Goal: Task Accomplishment & Management: Manage account settings

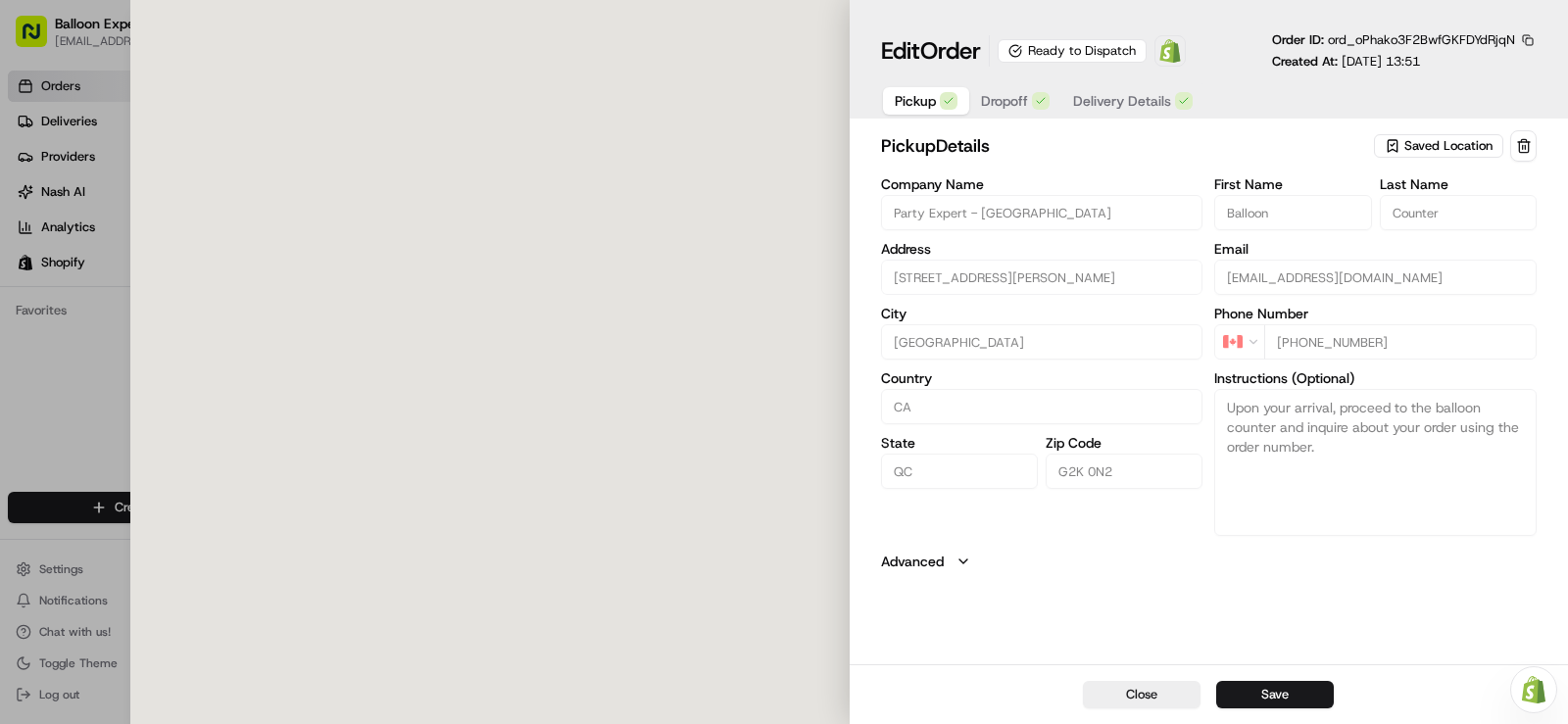
type input "[STREET_ADDRESS][PERSON_NAME]"
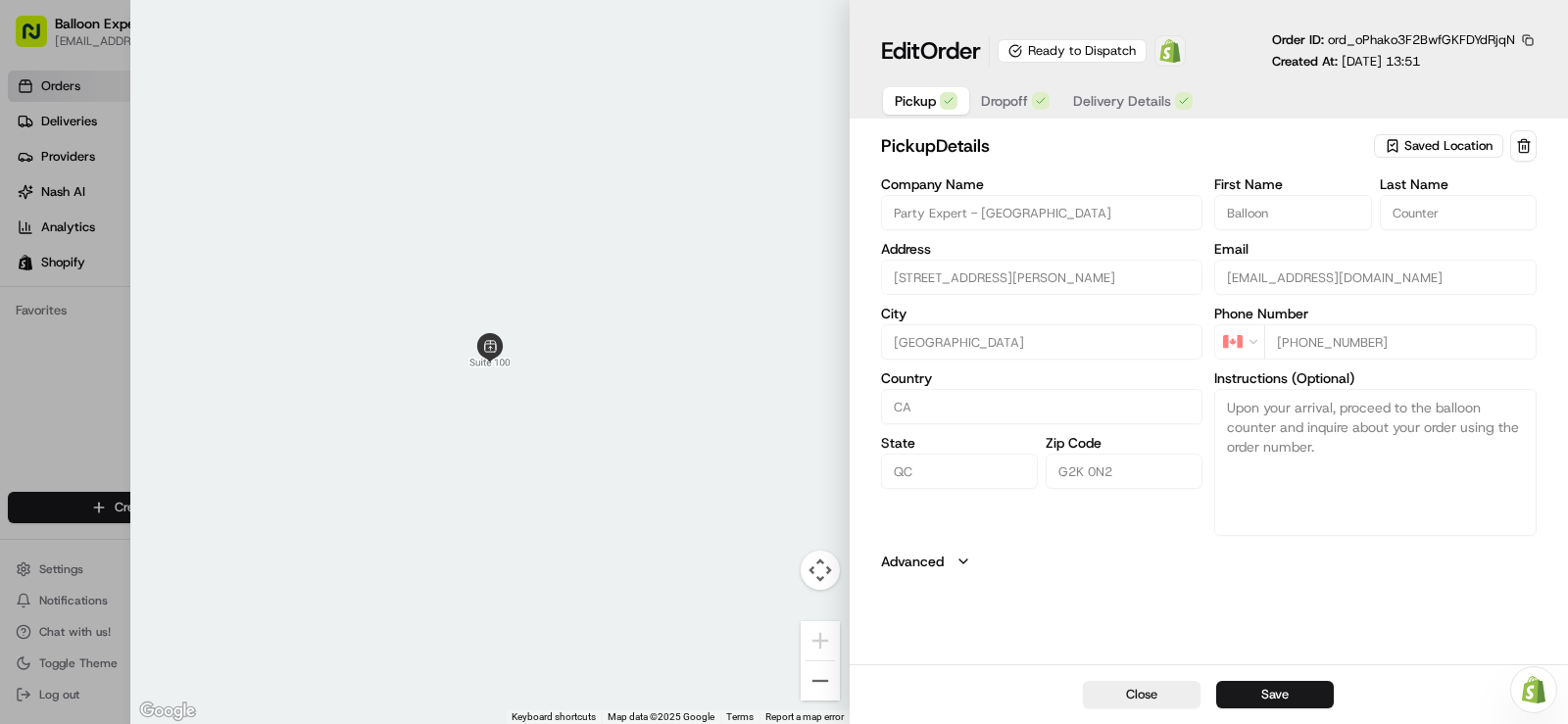
click at [1179, 53] on img at bounding box center [1170, 51] width 24 height 24
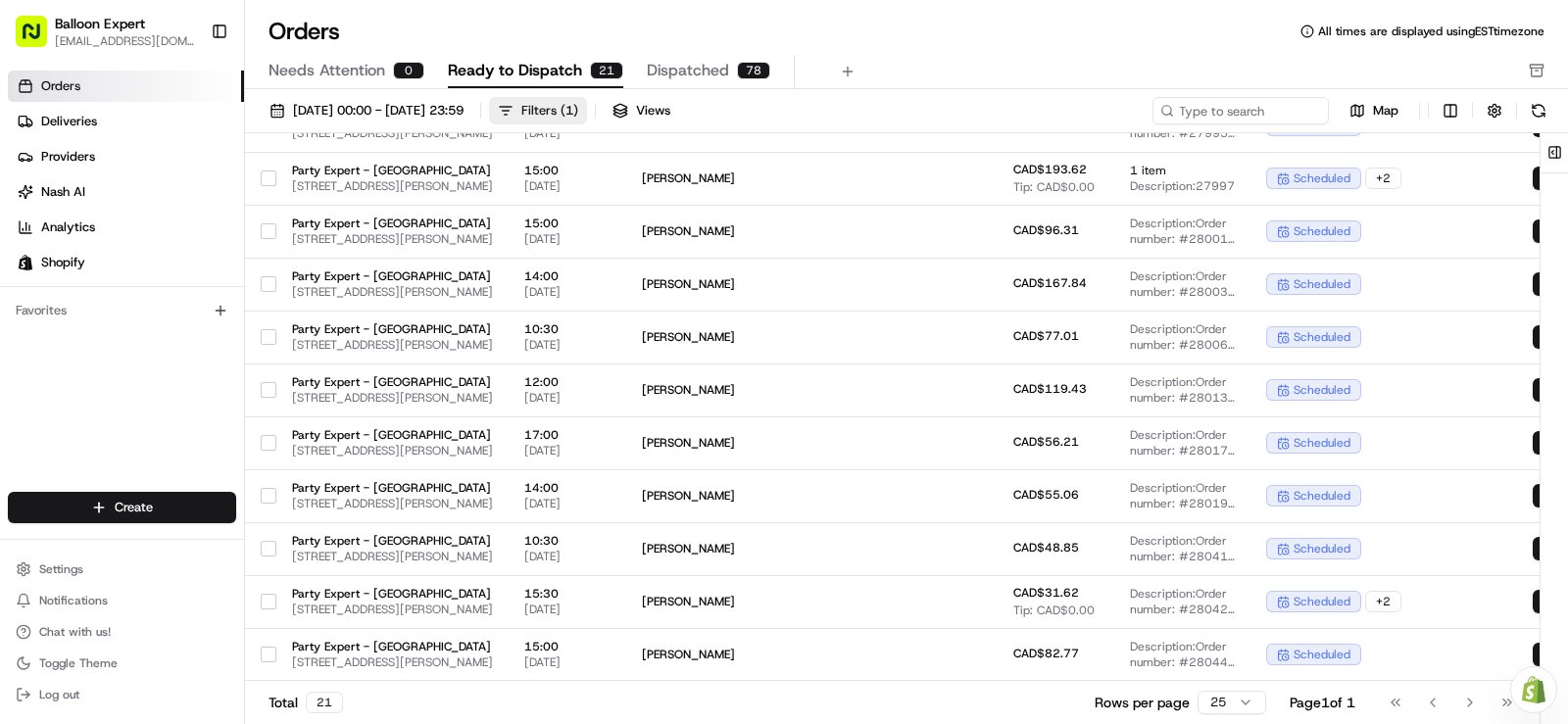
click at [578, 104] on div "Filters ( 1 )" at bounding box center [549, 111] width 57 height 18
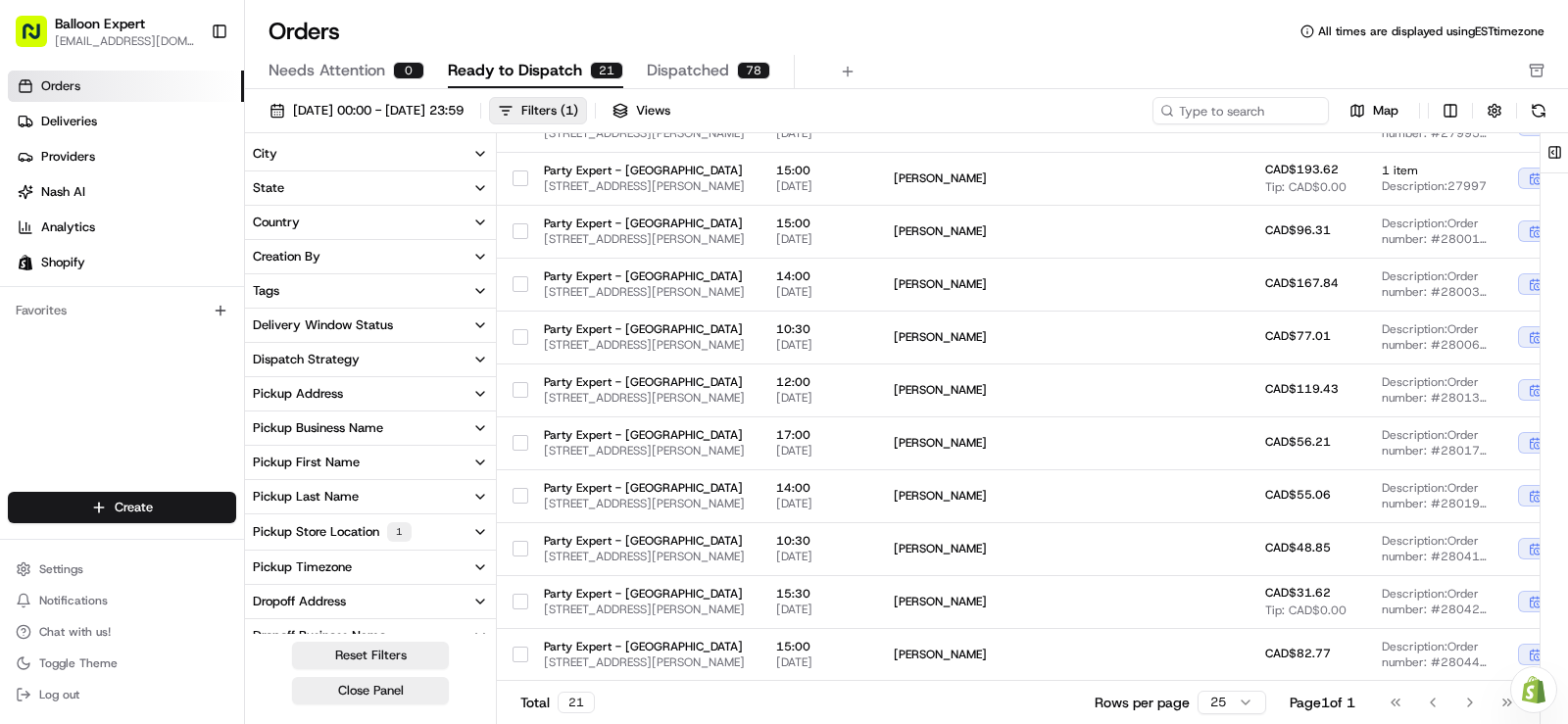
click at [481, 531] on icon "button" at bounding box center [480, 532] width 16 height 16
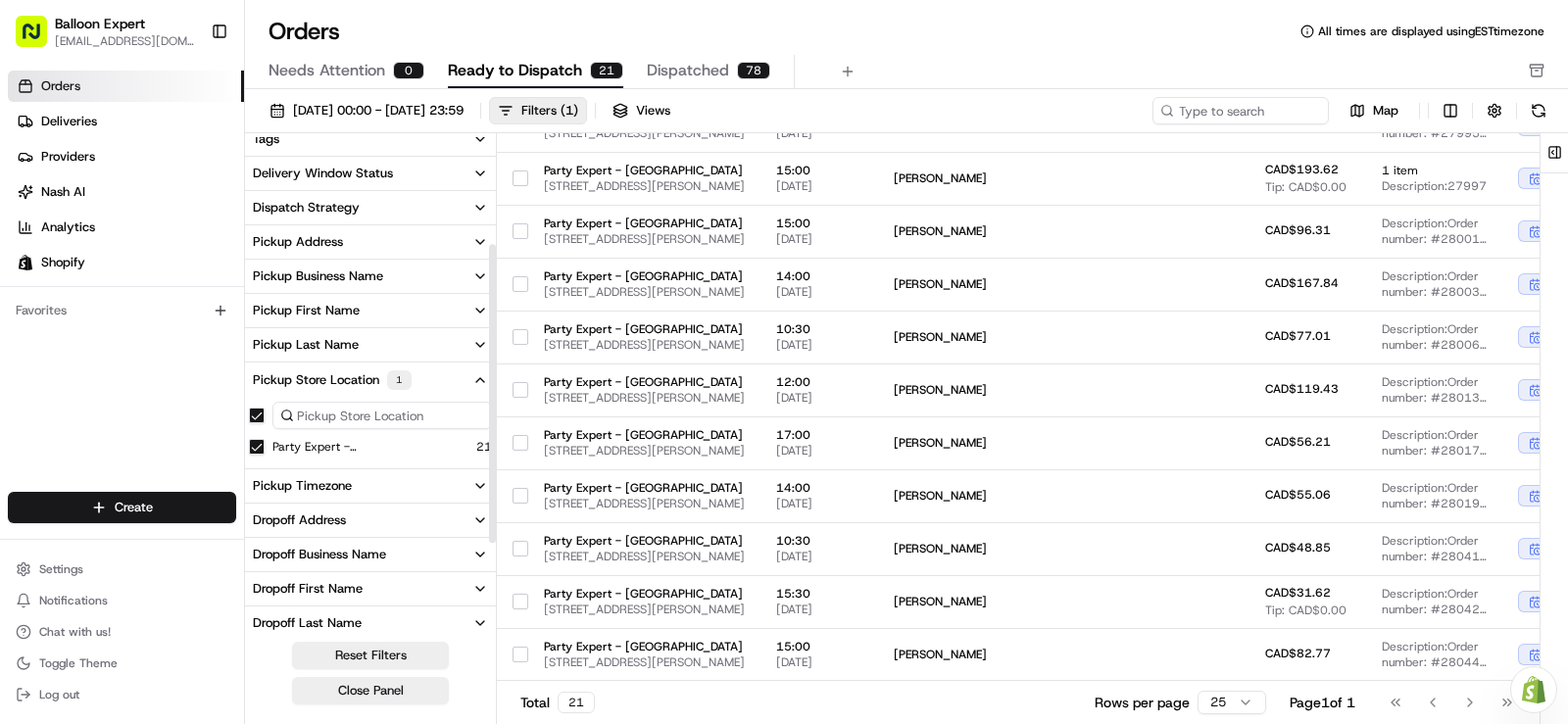
scroll to position [196, 0]
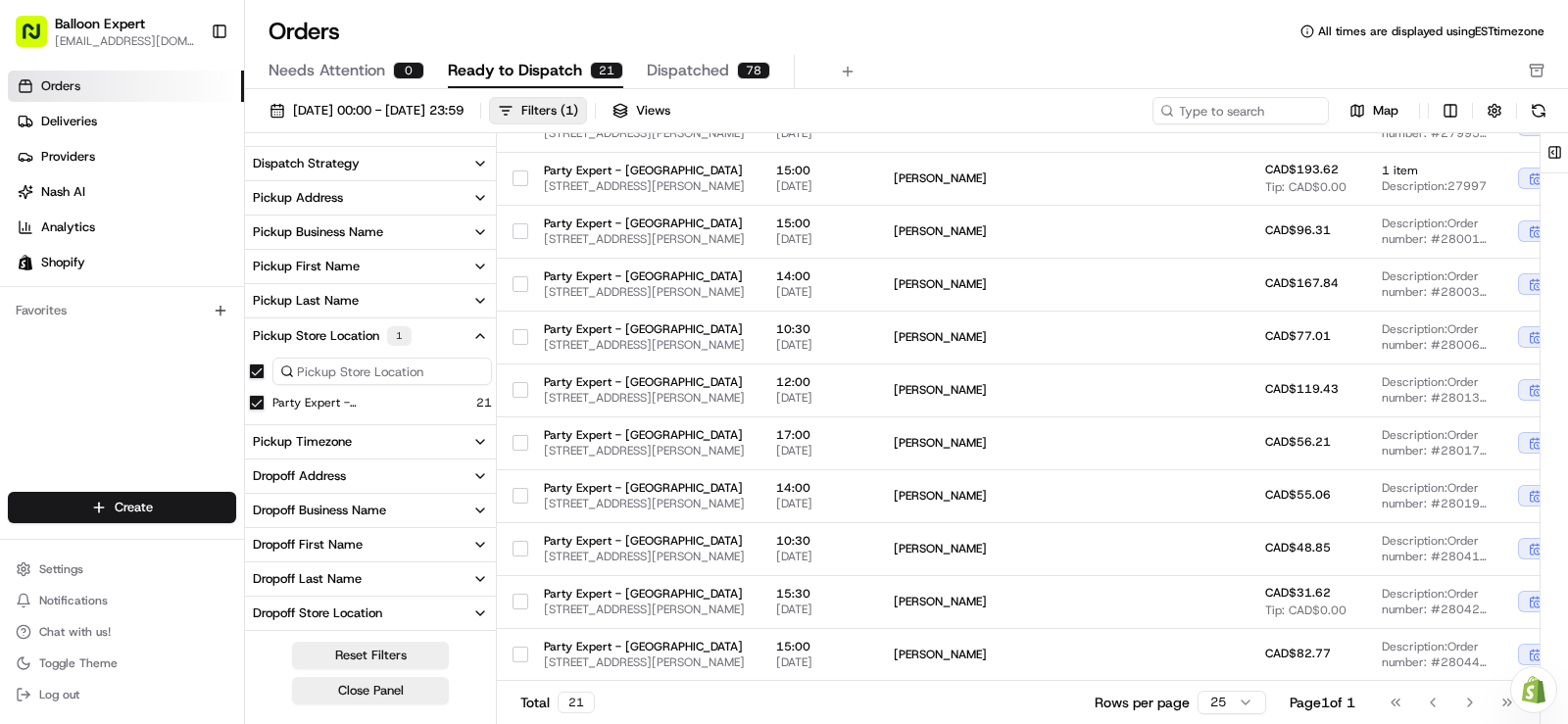
click at [483, 343] on icon "button" at bounding box center [480, 336] width 16 height 16
click at [382, 698] on button "Close Panel" at bounding box center [371, 691] width 157 height 27
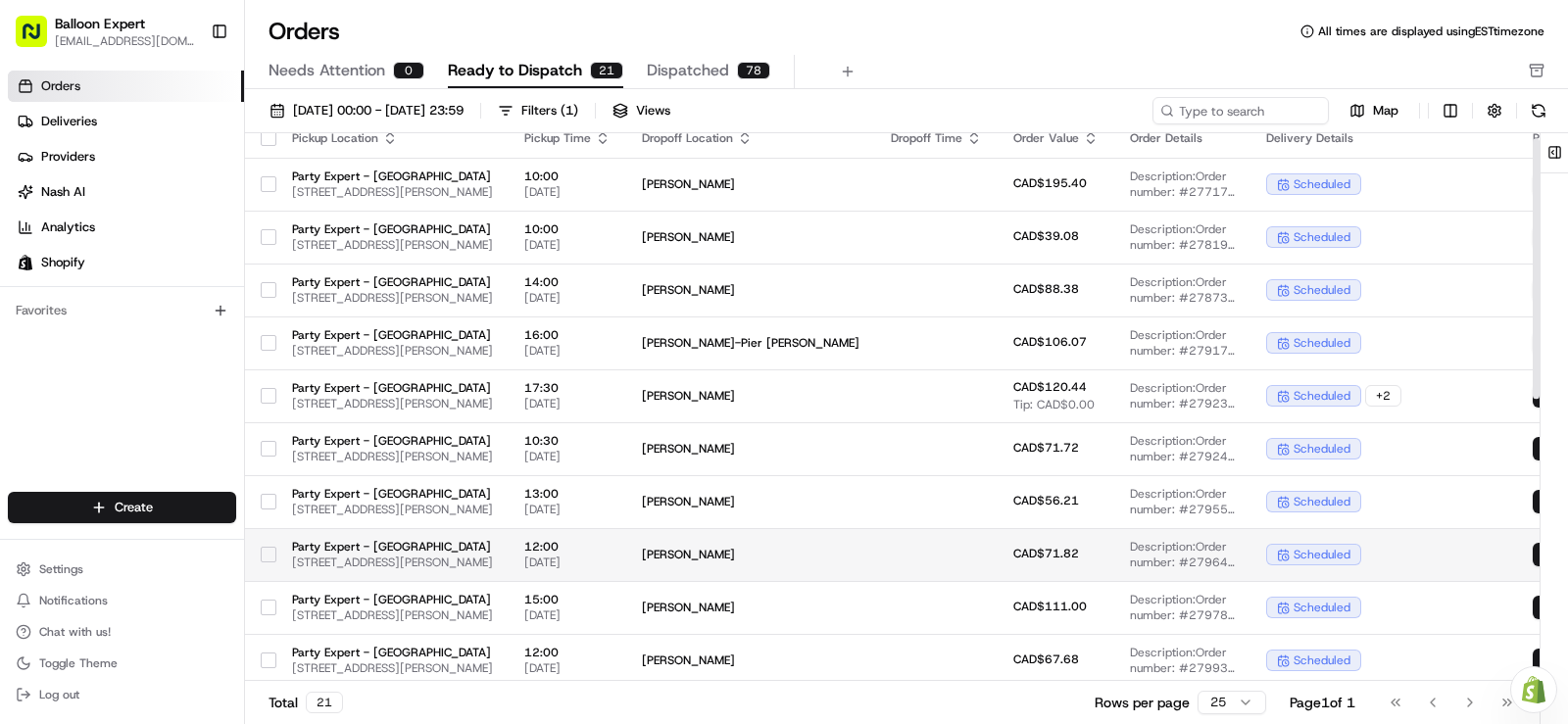
scroll to position [0, 0]
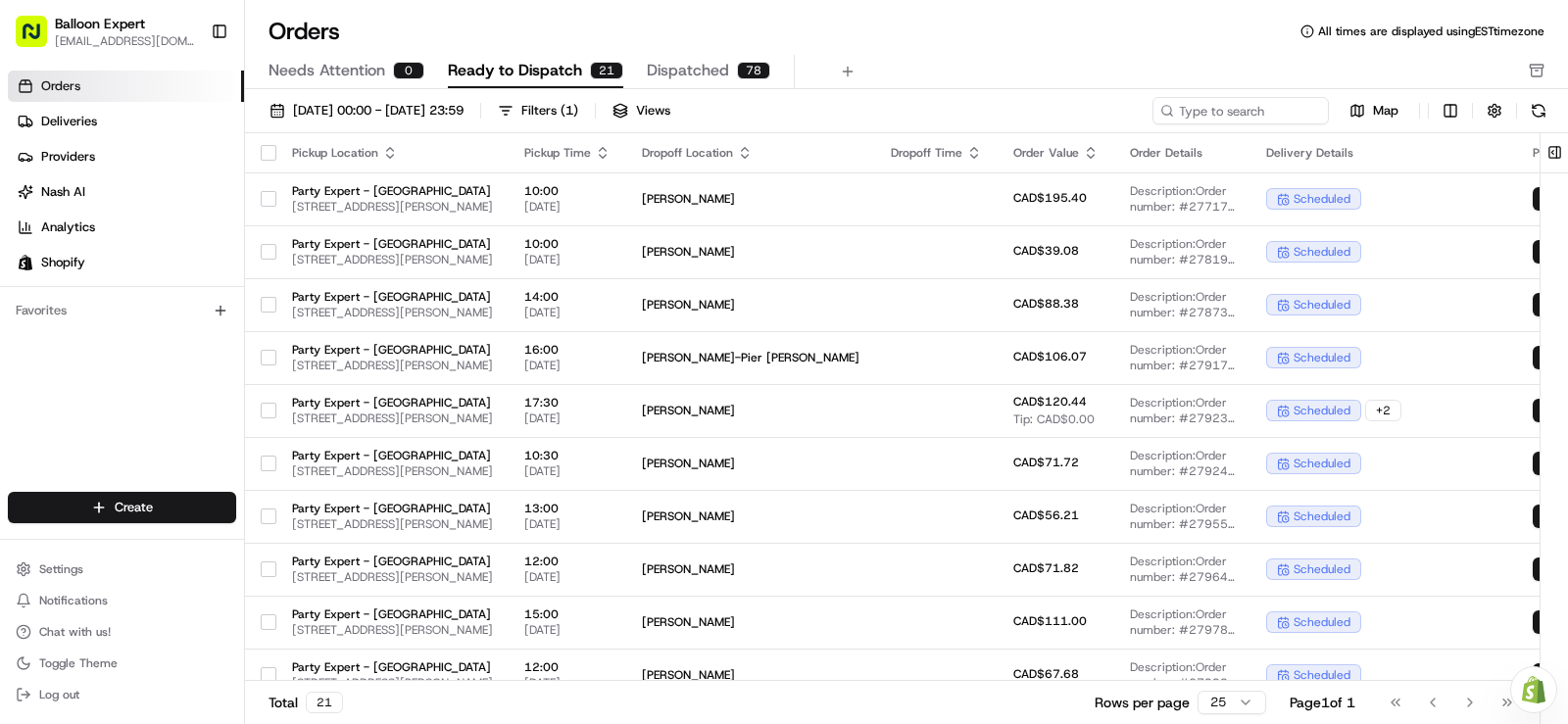
click at [97, 94] on link "Orders" at bounding box center [126, 86] width 236 height 31
click at [514, 69] on span "Ready to Dispatch" at bounding box center [514, 71] width 134 height 24
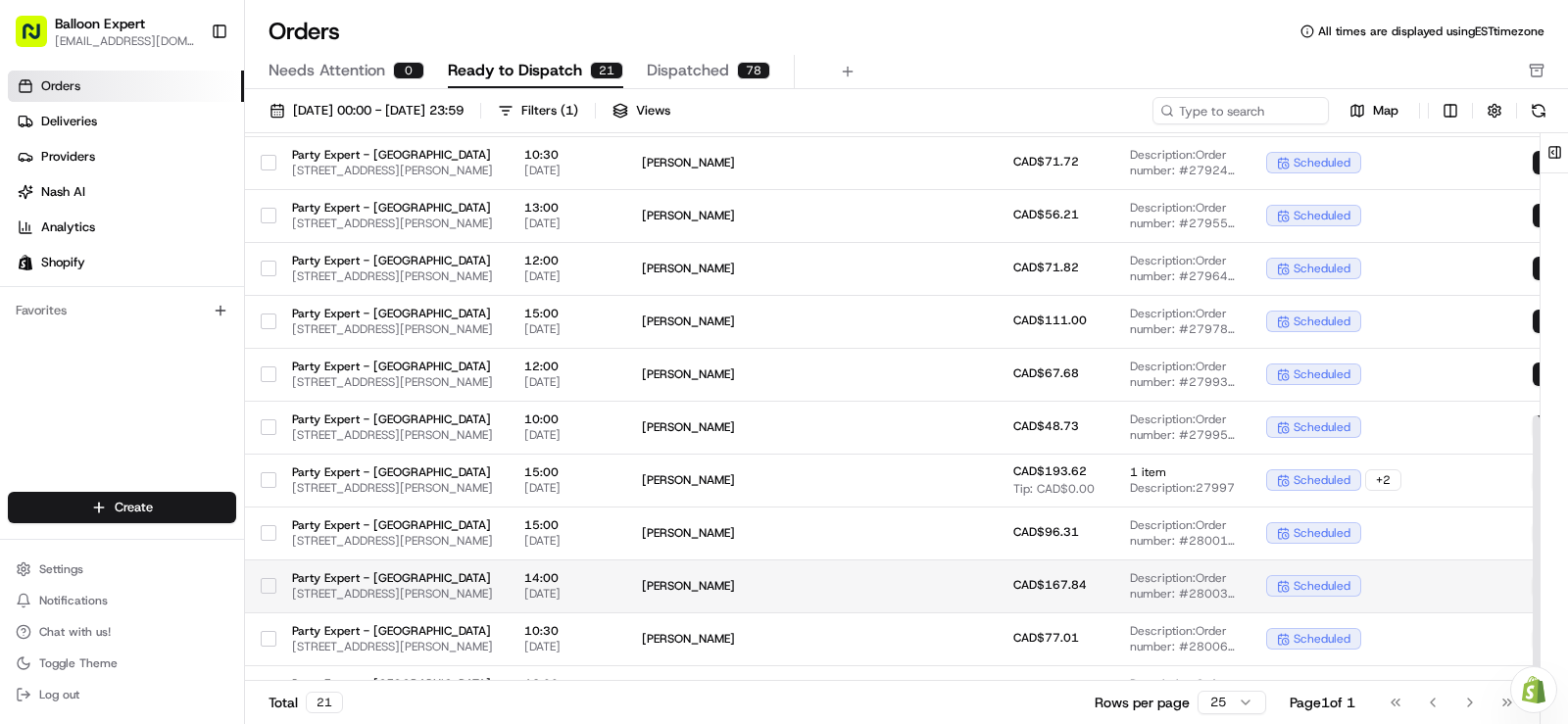
scroll to position [602, 0]
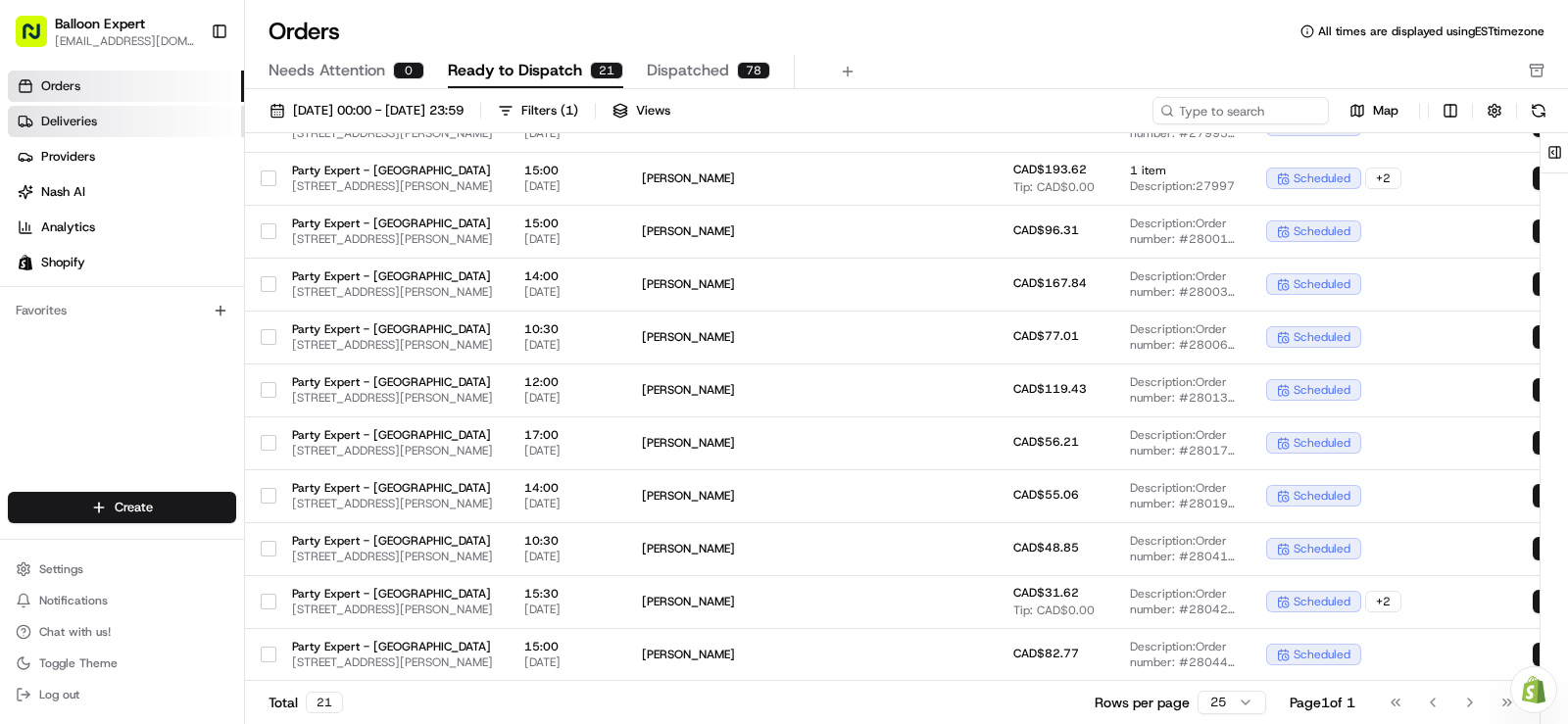
click at [70, 114] on span "Deliveries" at bounding box center [69, 122] width 56 height 18
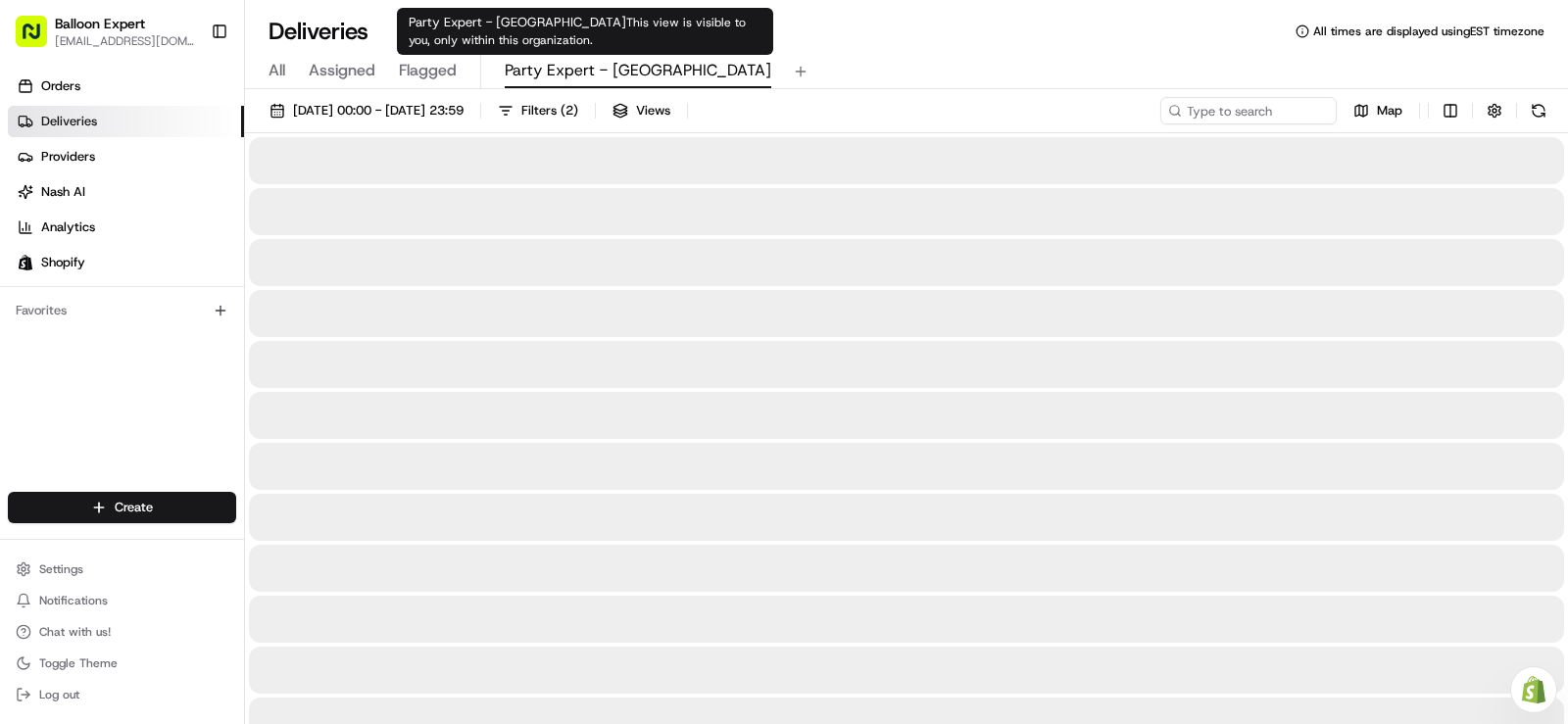
click at [518, 77] on span "Party Expert - [GEOGRAPHIC_DATA]" at bounding box center [638, 71] width 267 height 24
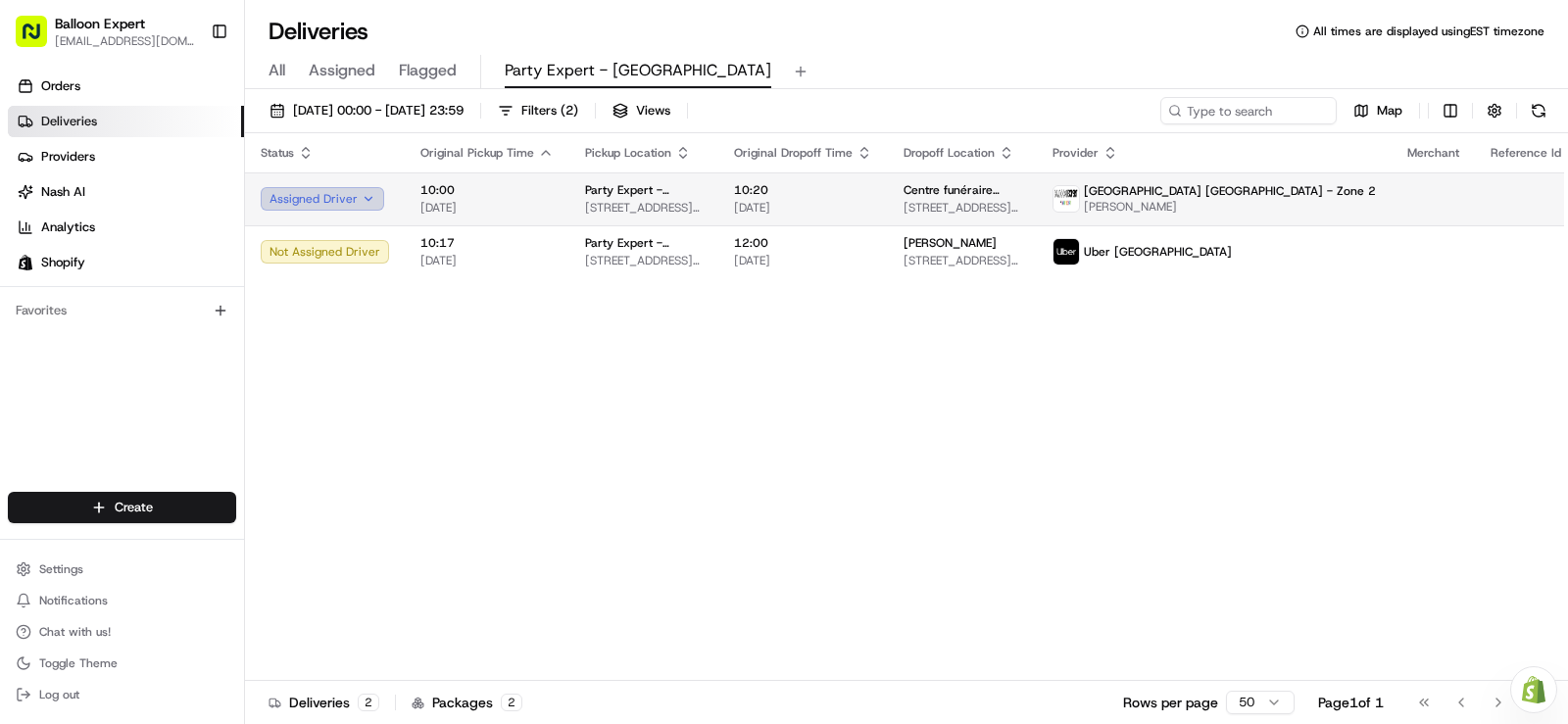
click at [361, 205] on button "Assigned Driver" at bounding box center [323, 199] width 124 height 24
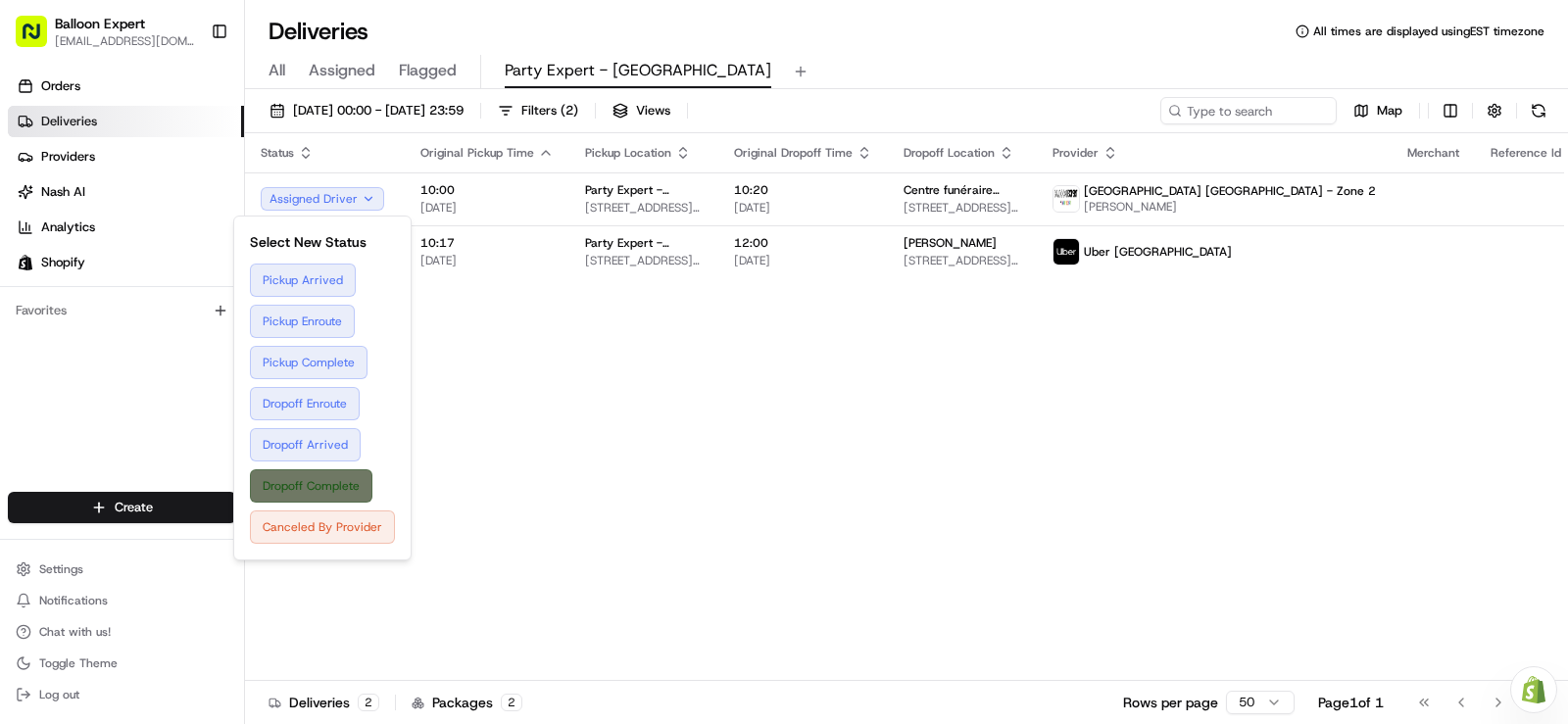
click at [301, 475] on button "Dropoff Complete" at bounding box center [323, 486] width 145 height 33
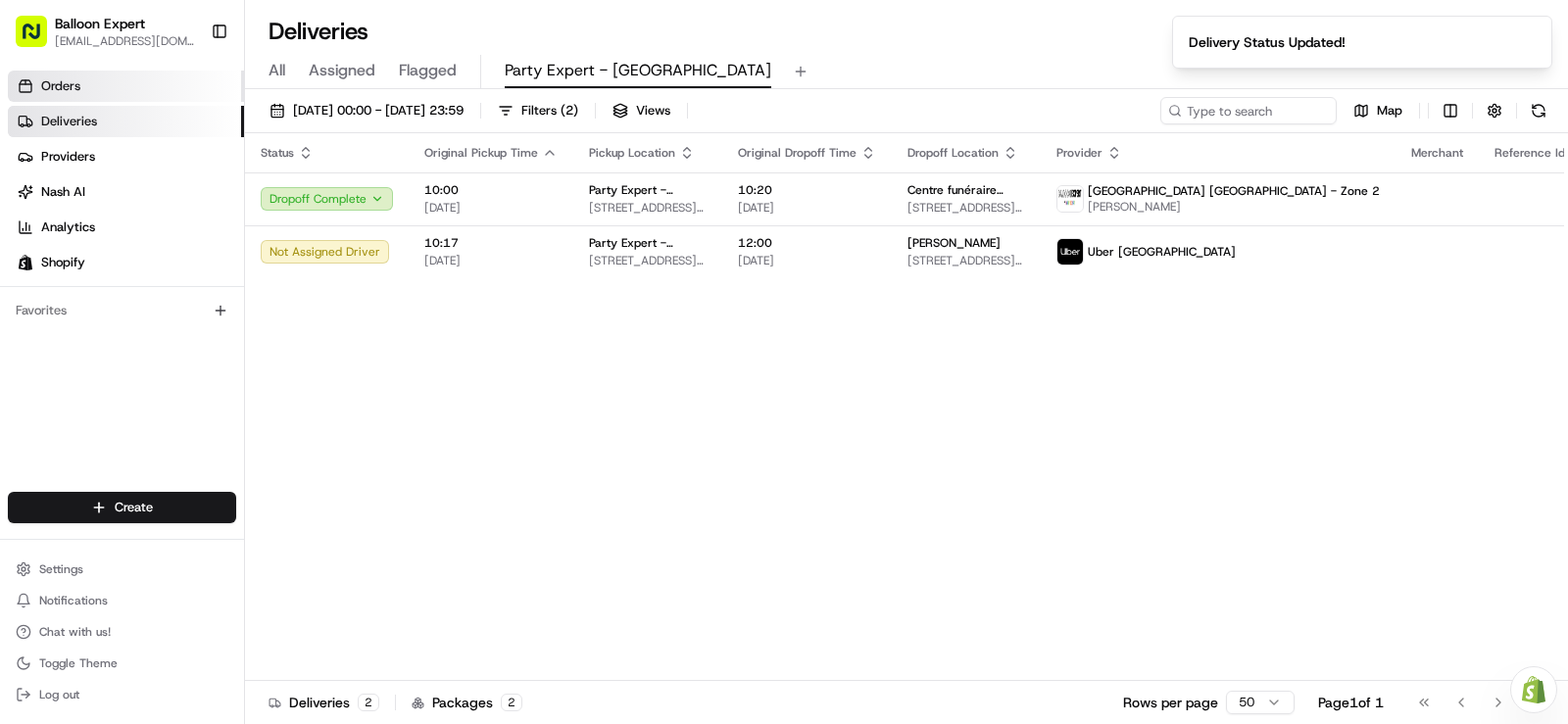
click at [131, 97] on link "Orders" at bounding box center [126, 86] width 236 height 31
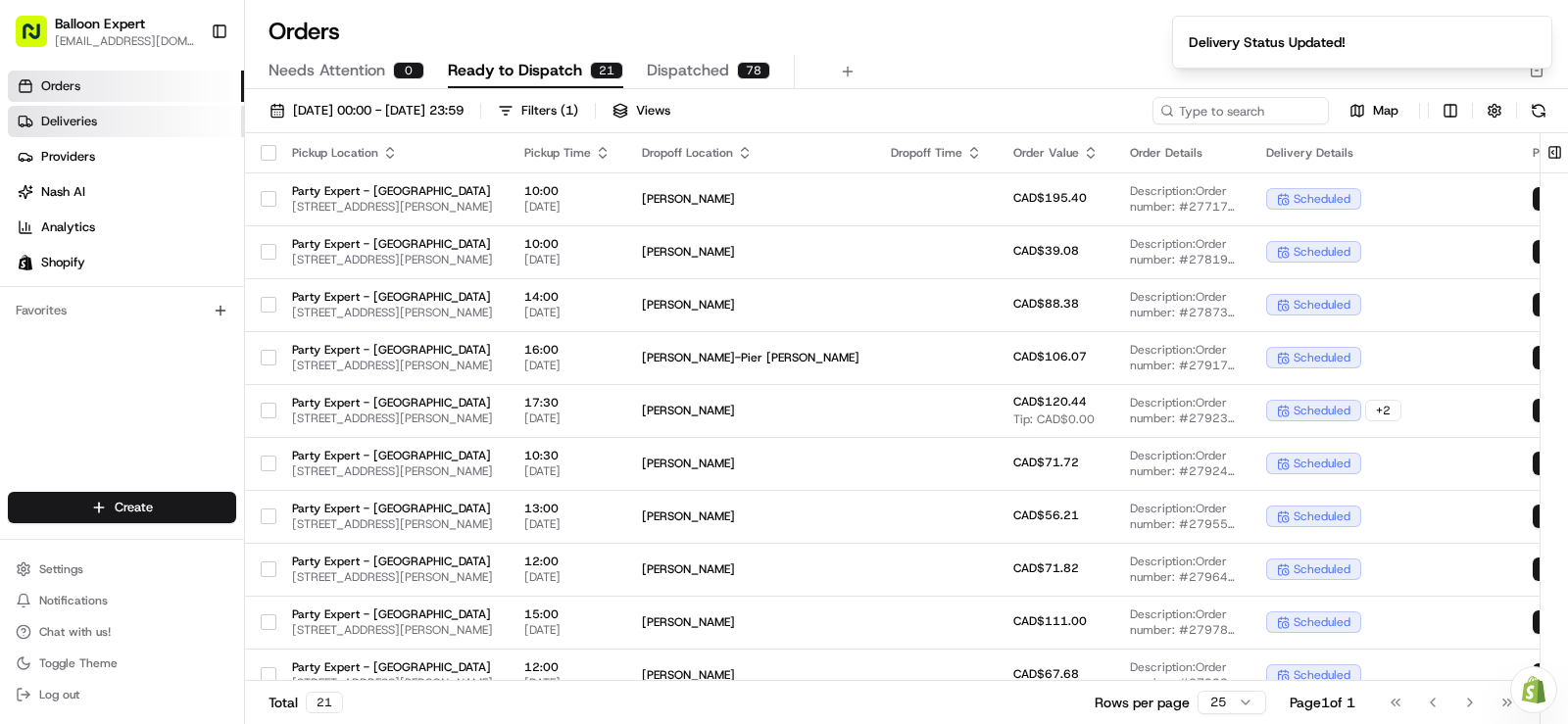
click at [137, 109] on link "Deliveries" at bounding box center [126, 122] width 236 height 31
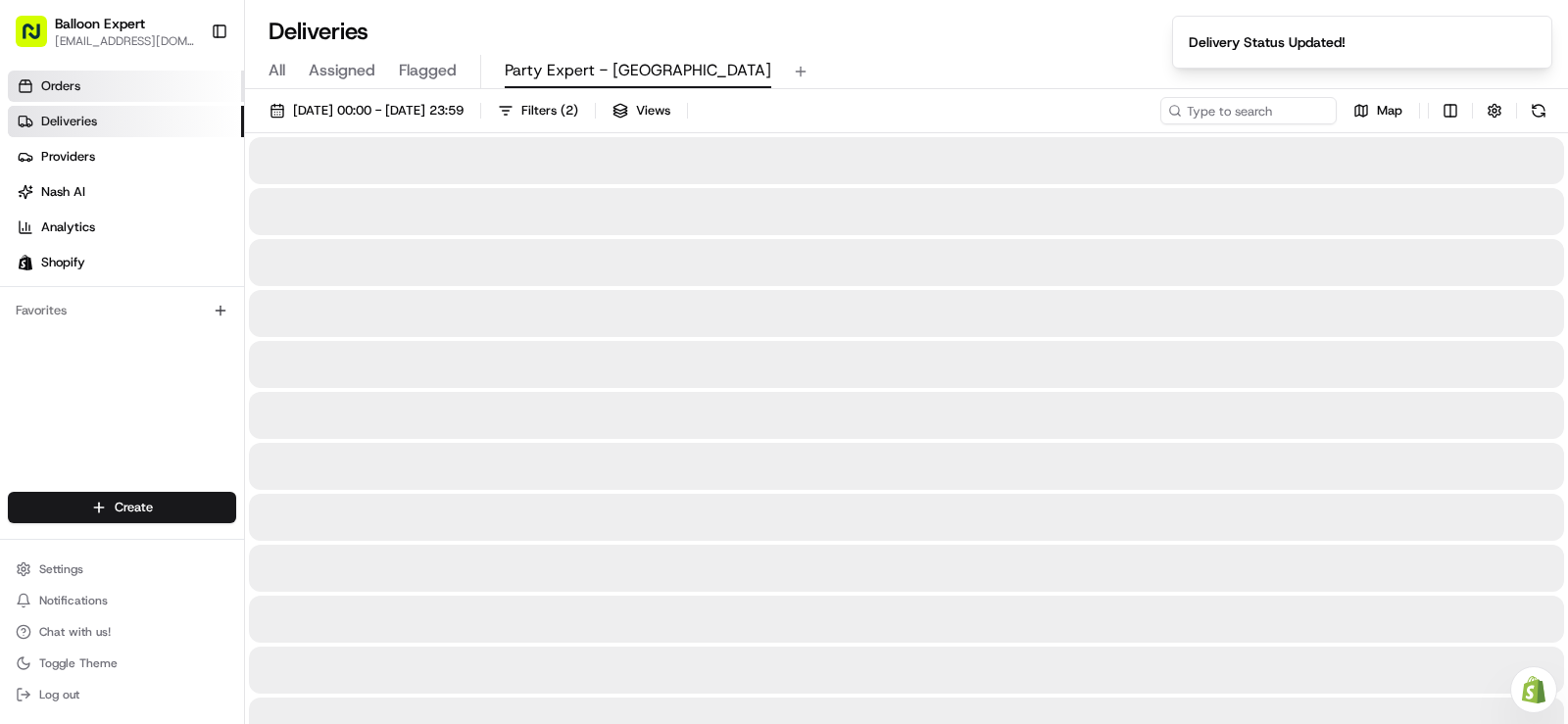
click at [131, 92] on link "Orders" at bounding box center [126, 86] width 236 height 31
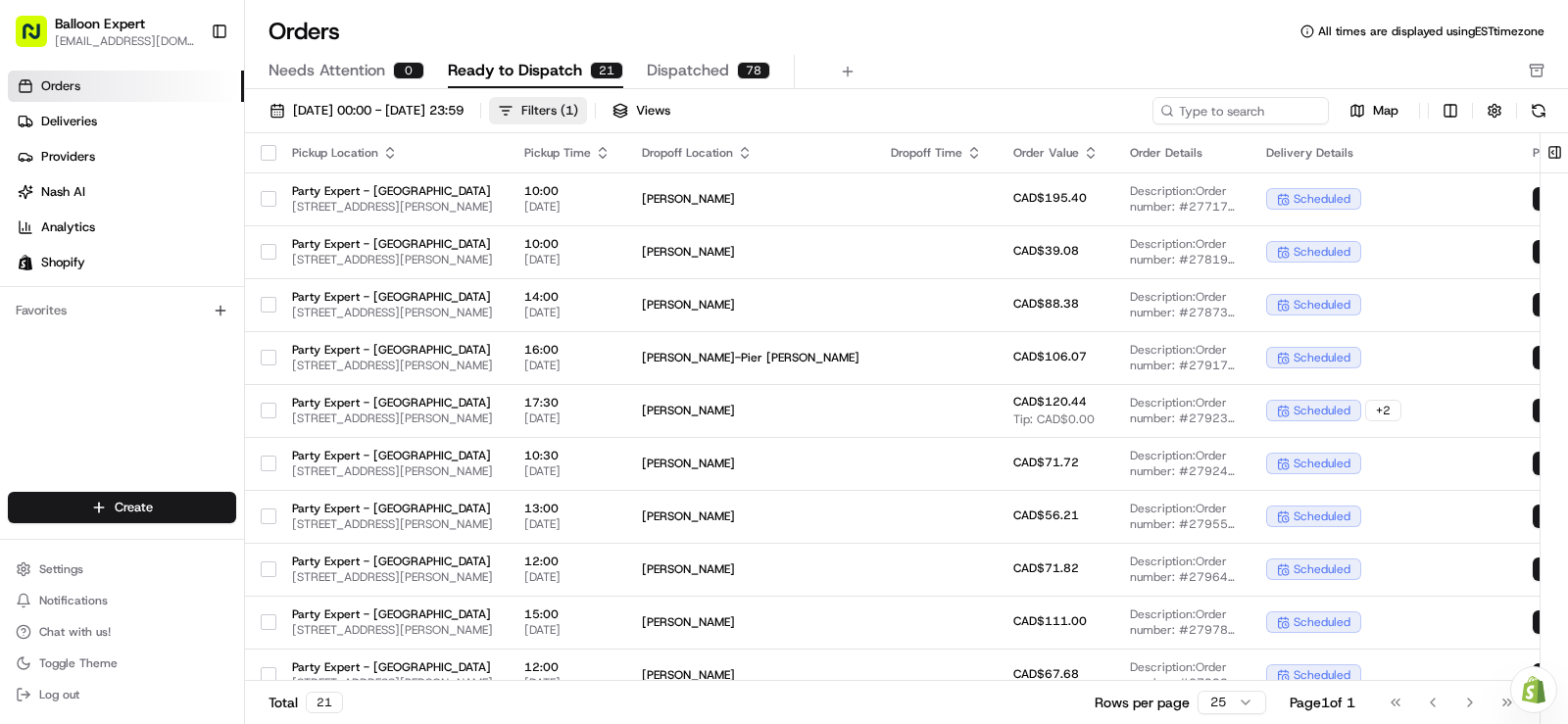
click at [587, 101] on button "Filters ( 1 )" at bounding box center [538, 111] width 98 height 27
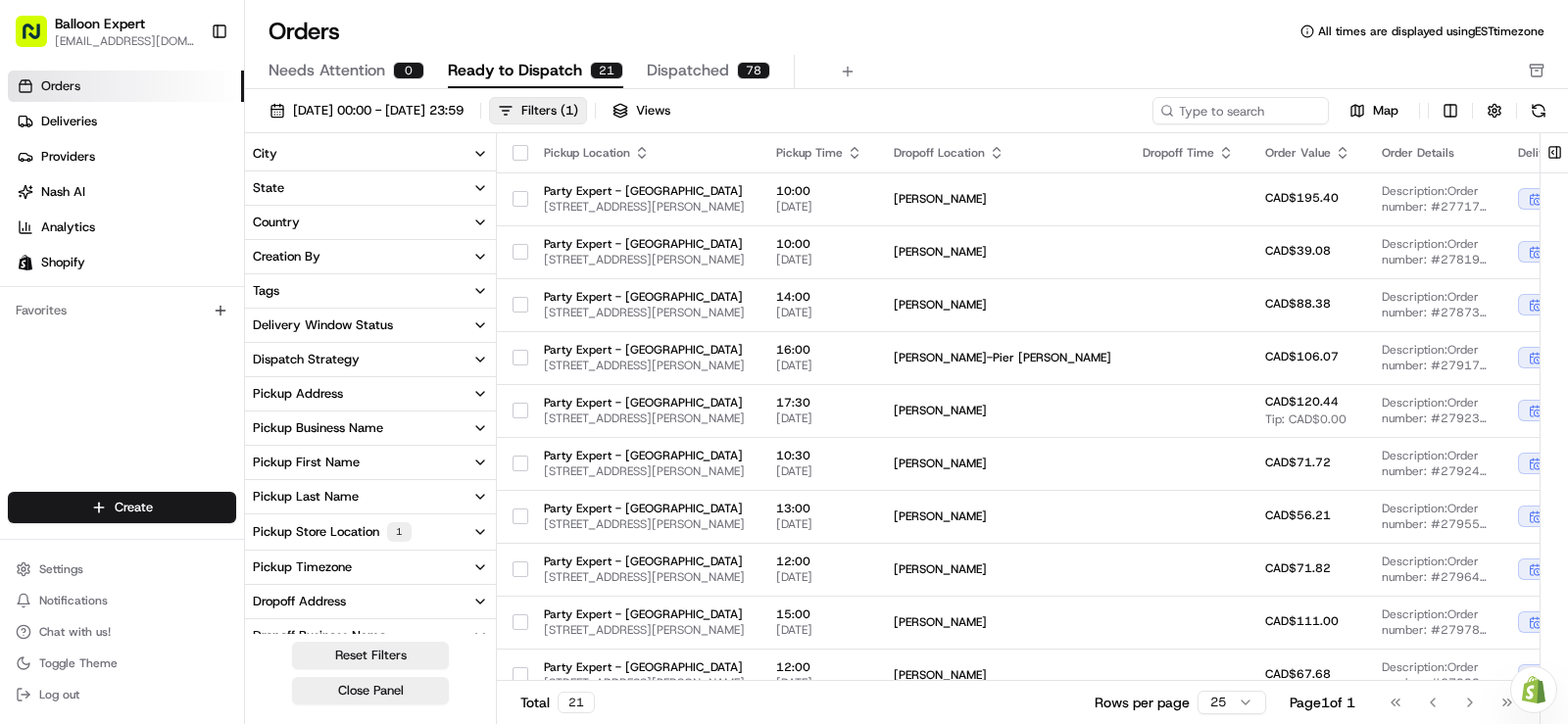
click at [466, 529] on button "Pickup Store Location 1" at bounding box center [371, 532] width 251 height 35
click at [353, 691] on button "Close Panel" at bounding box center [371, 691] width 157 height 27
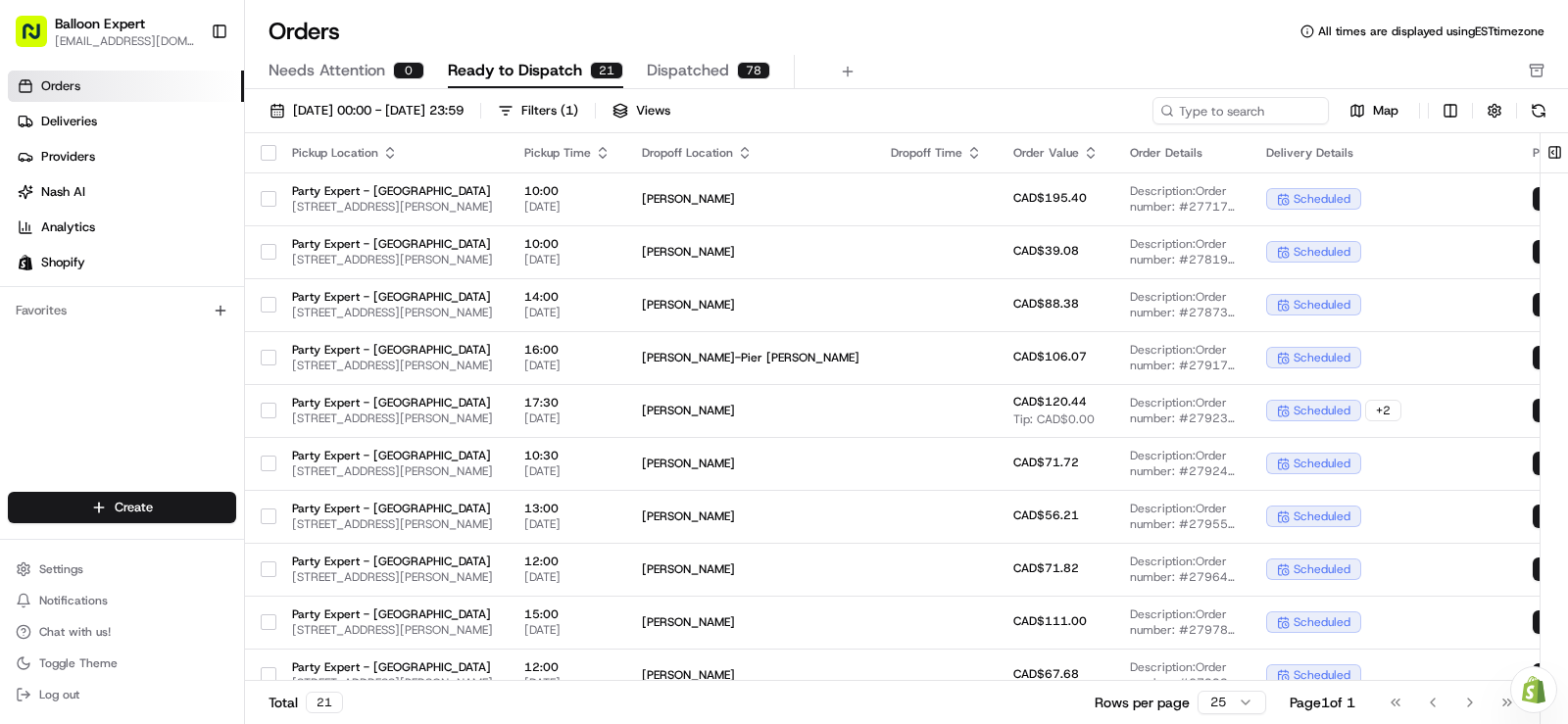
click at [131, 415] on div "Orders Deliveries Providers [PERSON_NAME] Analytics Shopify Favorites" at bounding box center [122, 283] width 244 height 440
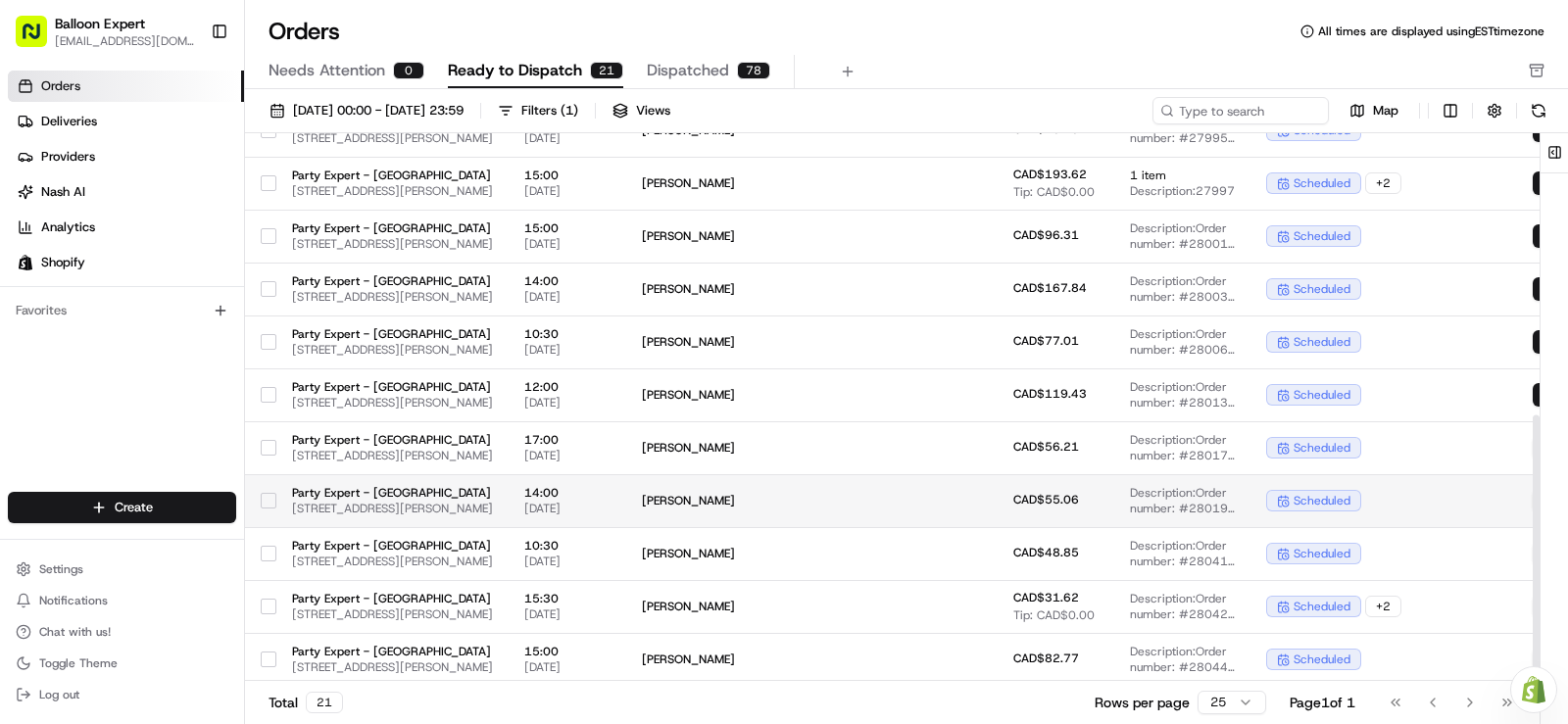
scroll to position [602, 0]
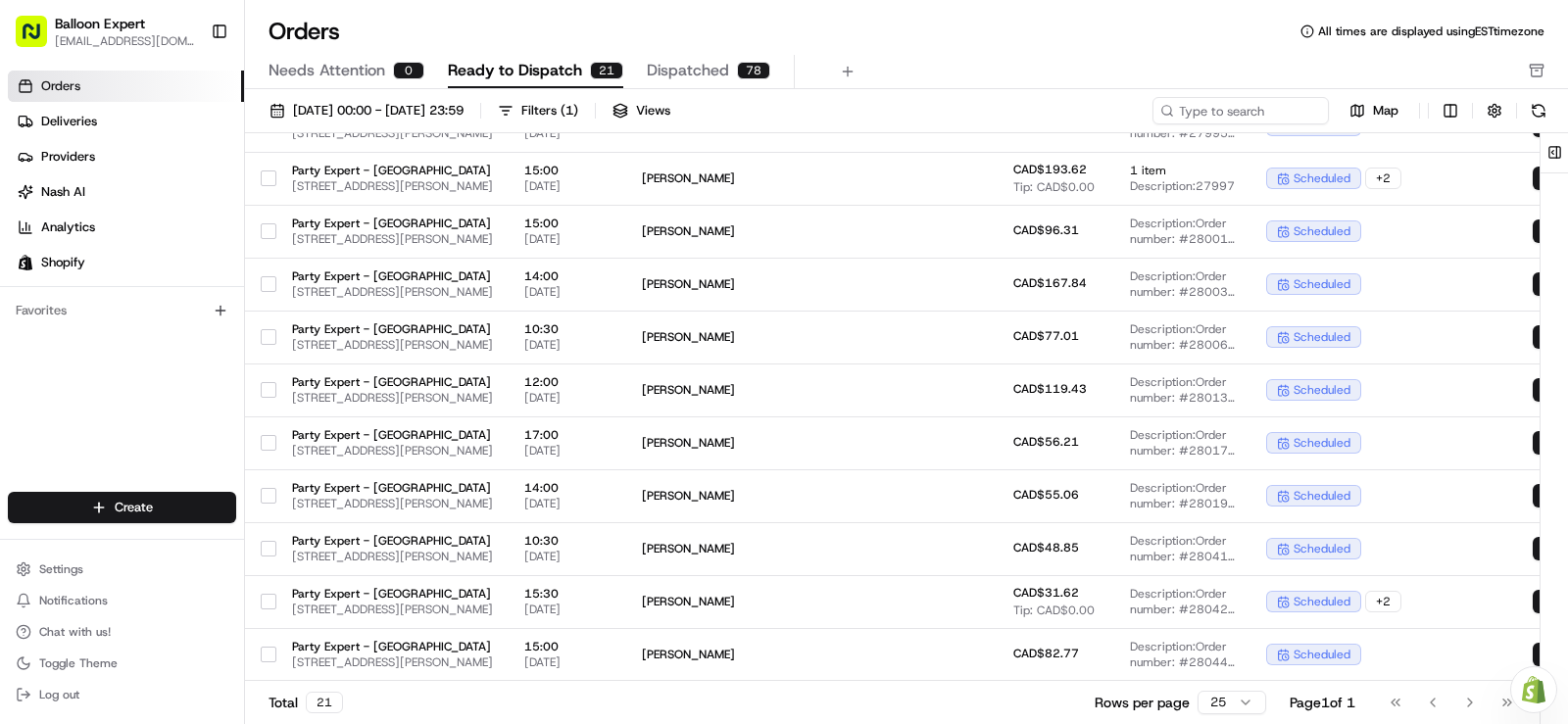
click at [1468, 702] on div "Go to first page Go to previous page Go to next page Go to last page" at bounding box center [1451, 702] width 145 height 27
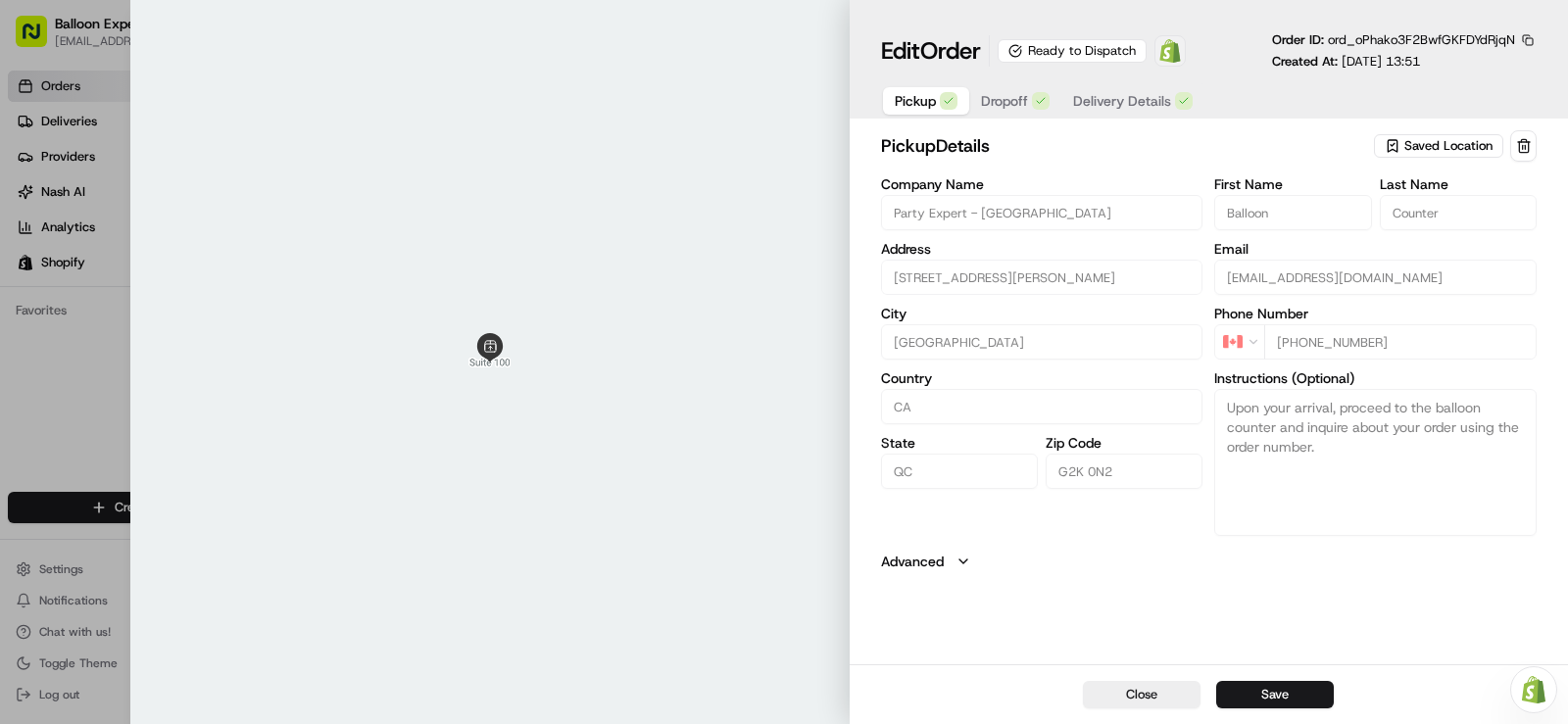
click at [1170, 55] on img at bounding box center [1170, 51] width 24 height 24
